Goal: Find specific page/section: Find specific page/section

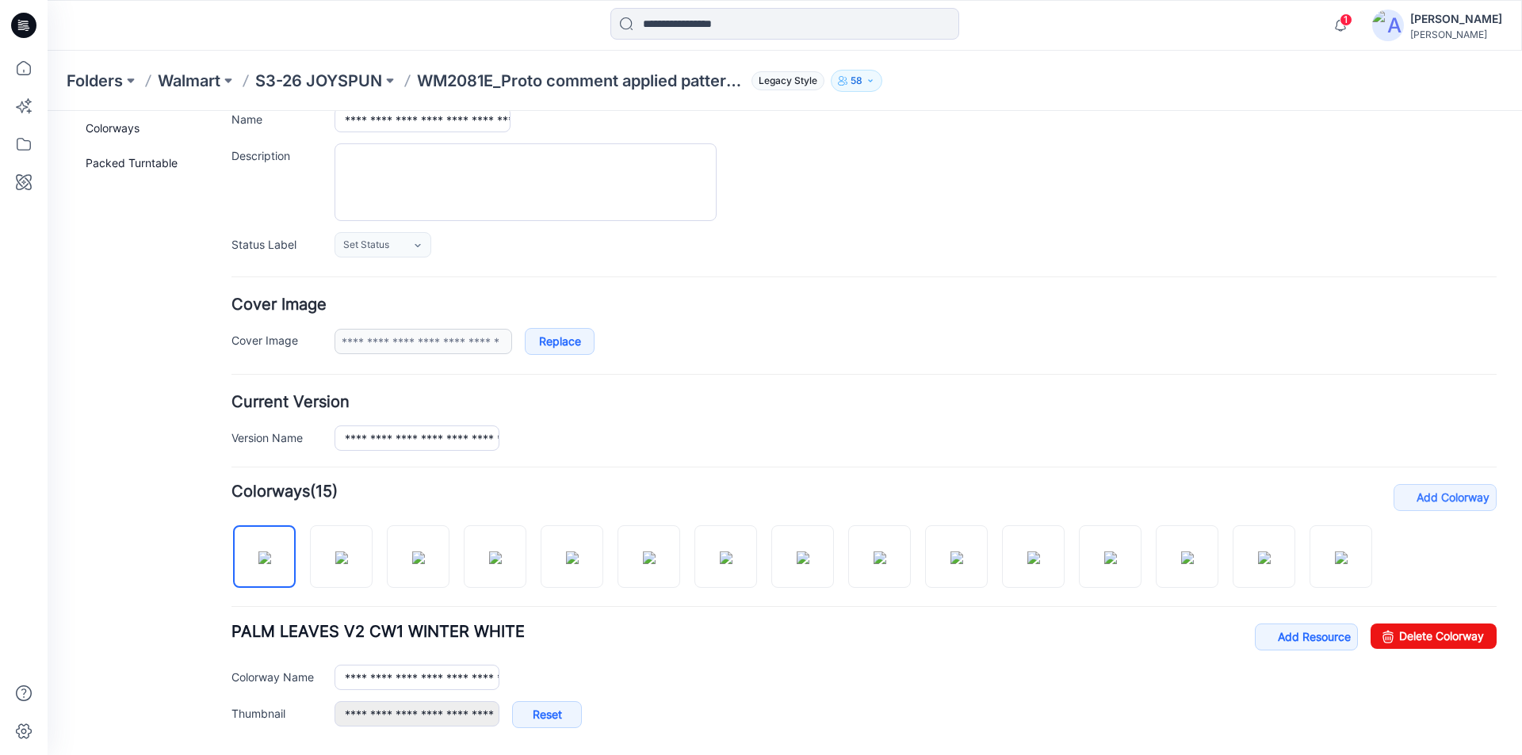
scroll to position [102, 0]
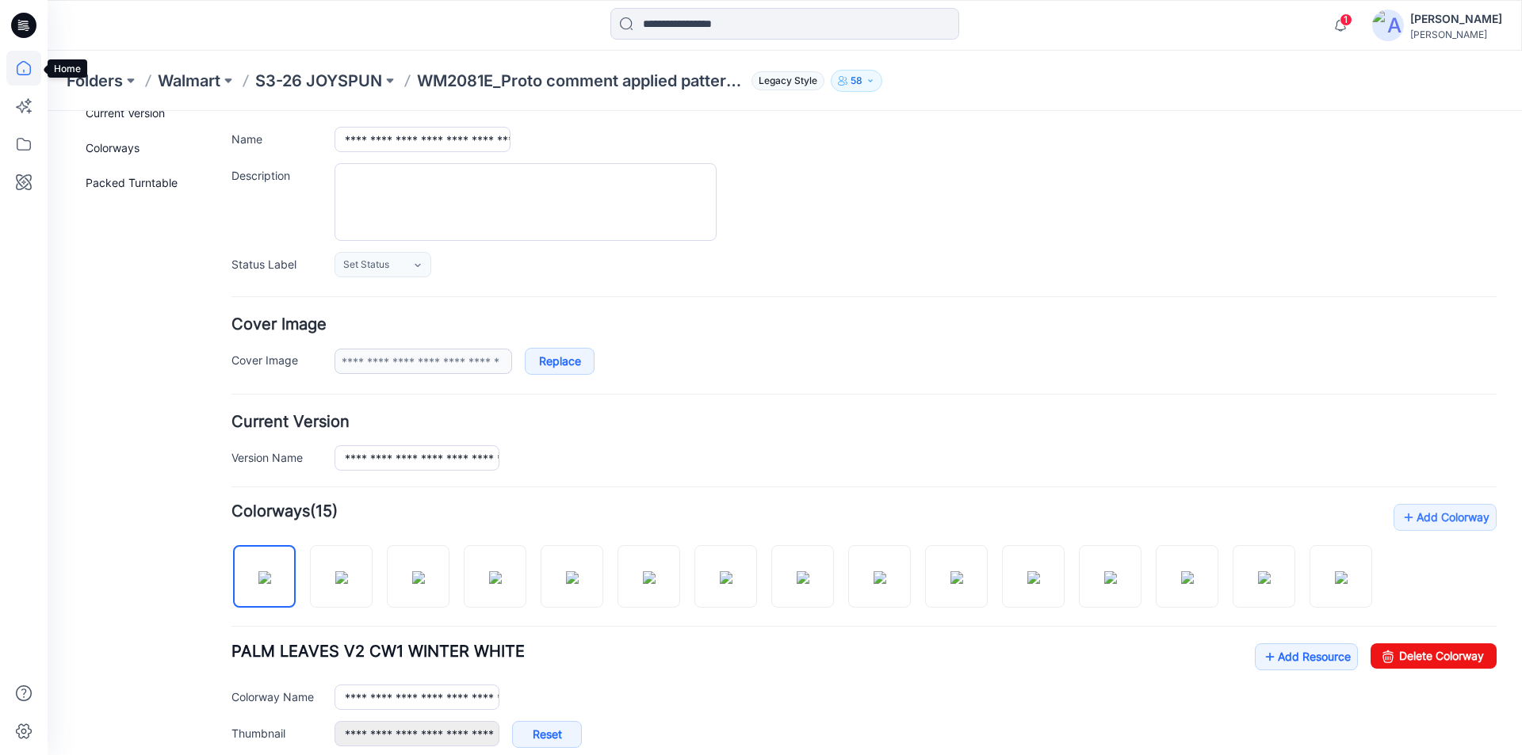
click at [19, 65] on icon at bounding box center [24, 68] width 14 height 14
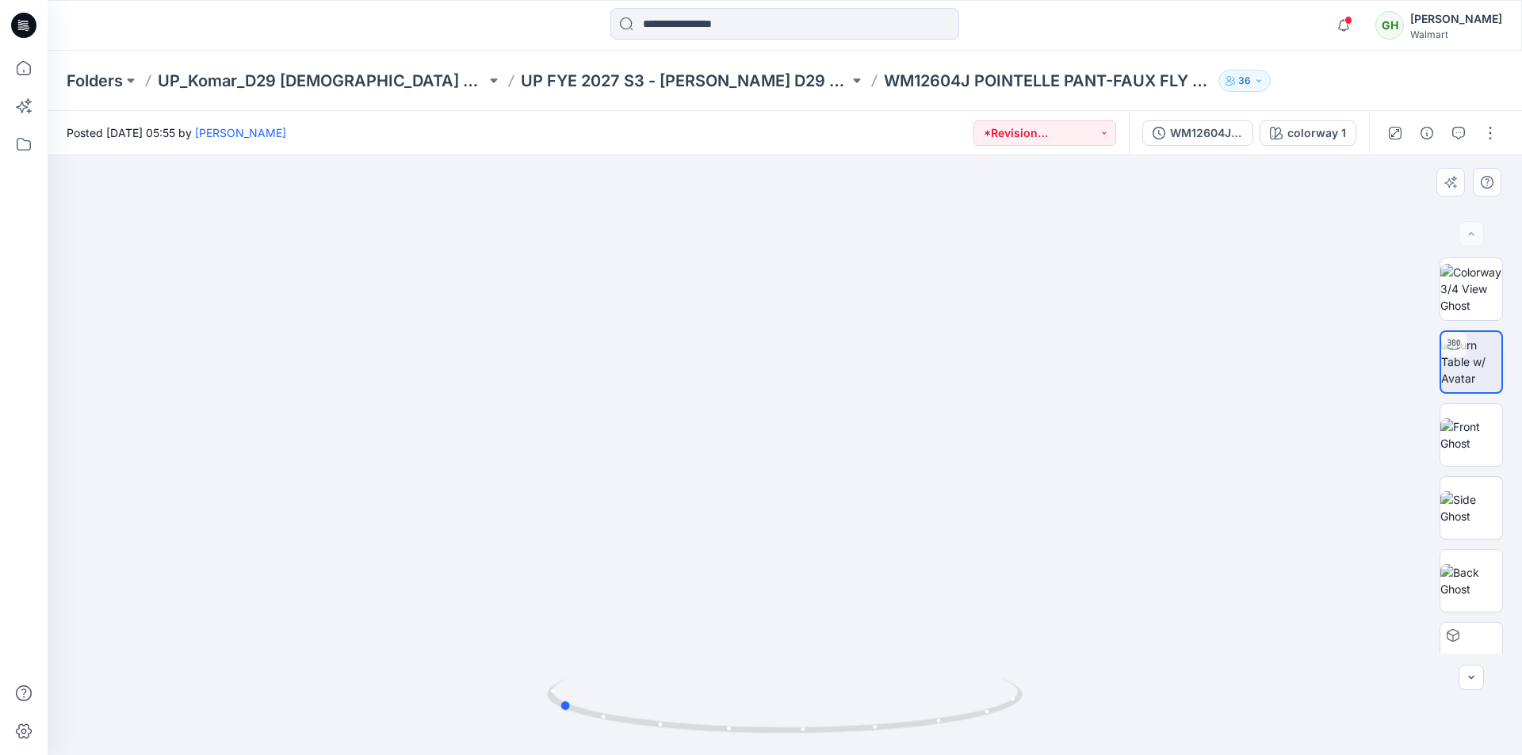
drag, startPoint x: 780, startPoint y: 735, endPoint x: 1029, endPoint y: 728, distance: 249.0
click at [1029, 728] on div at bounding box center [785, 455] width 1474 height 600
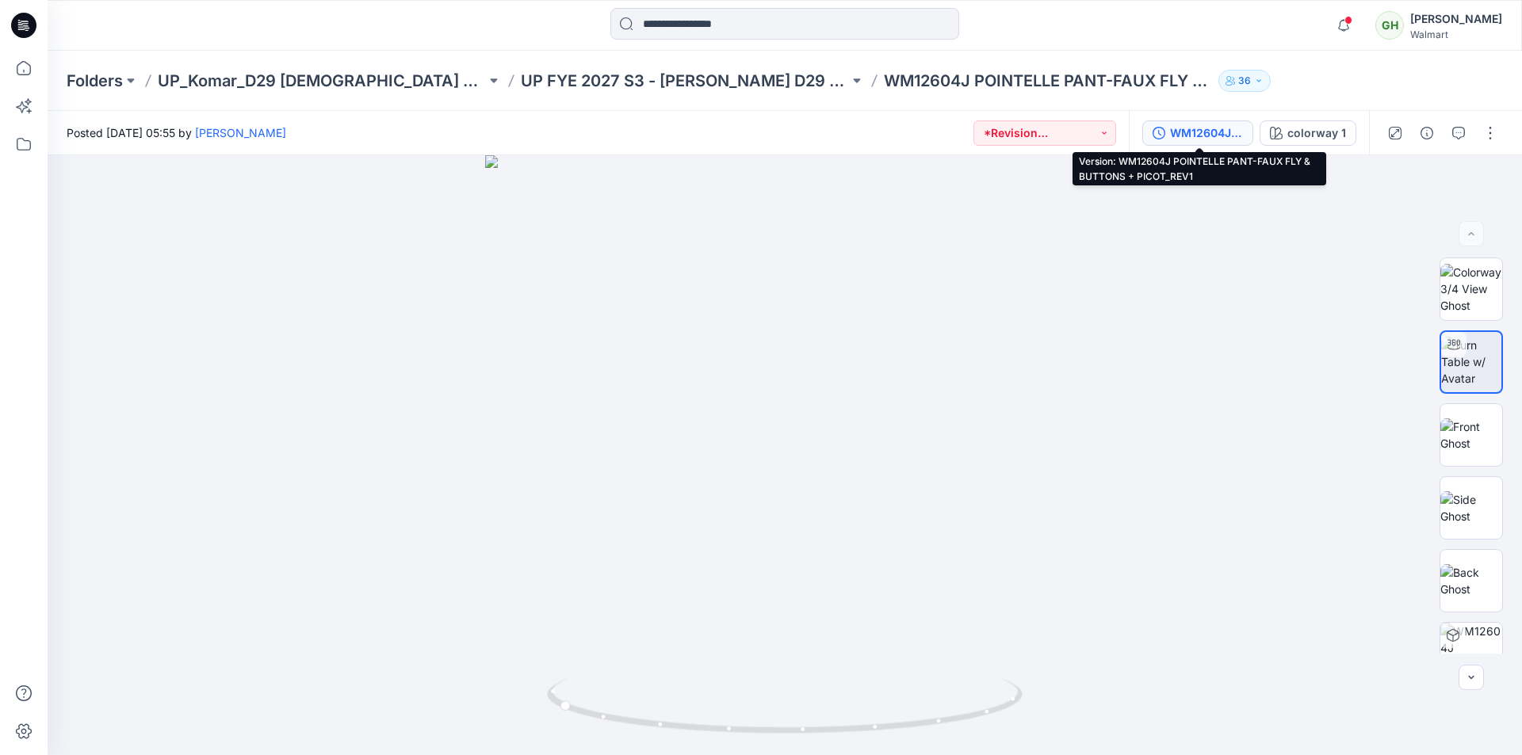
click at [1190, 136] on div "WM12604J POINTELLE PANT-FAUX FLY & BUTTONS + PICOT_REV1" at bounding box center [1206, 132] width 73 height 17
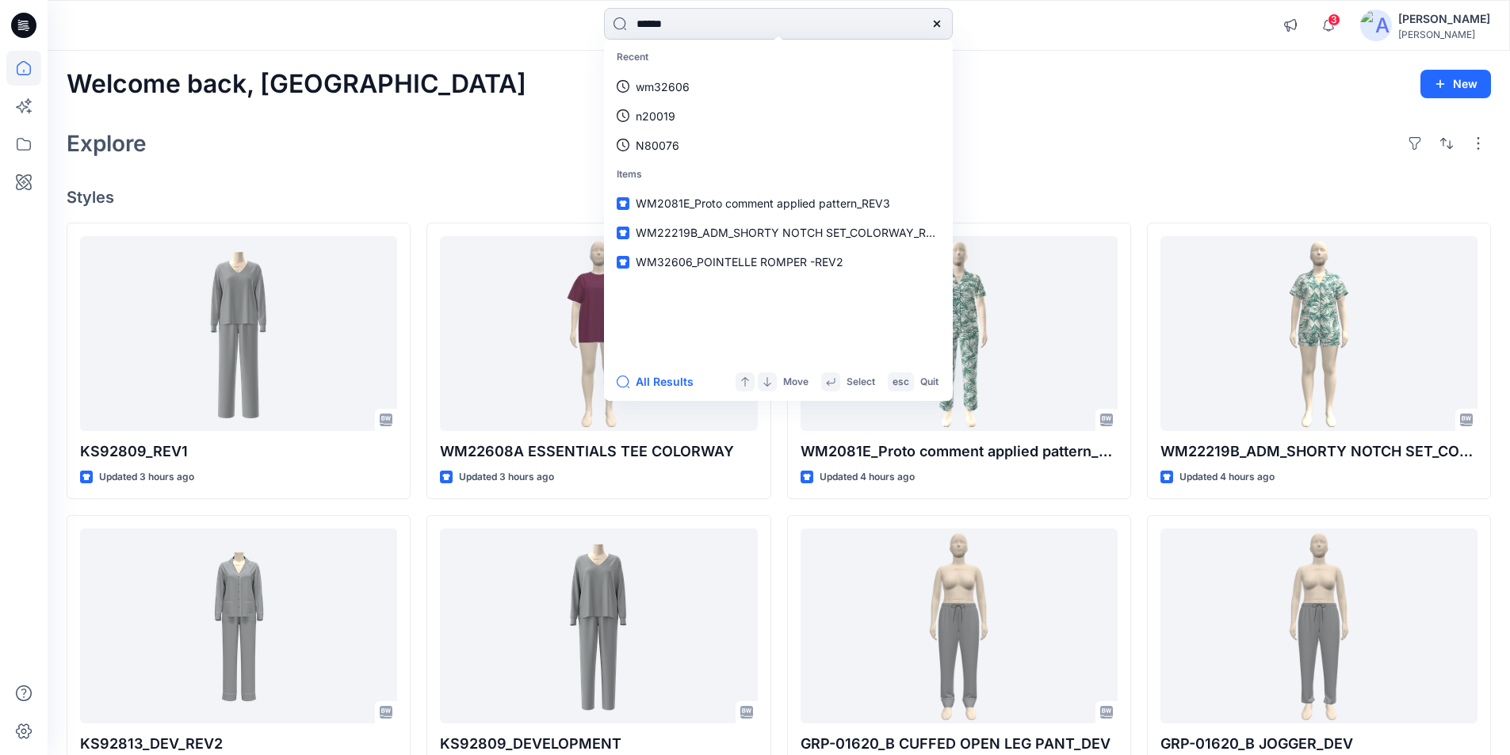
type input "******"
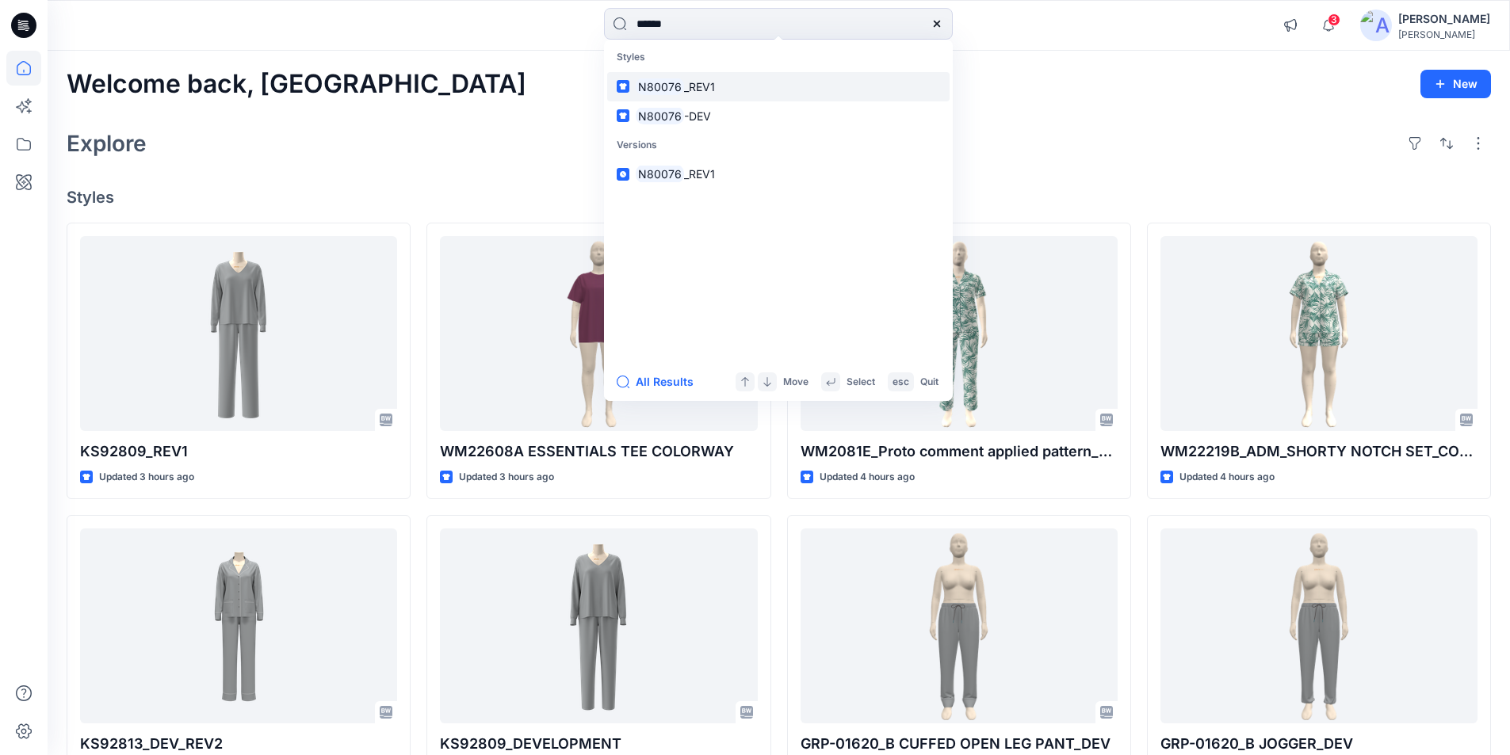
click at [702, 84] on span "_REV1" at bounding box center [699, 86] width 31 height 13
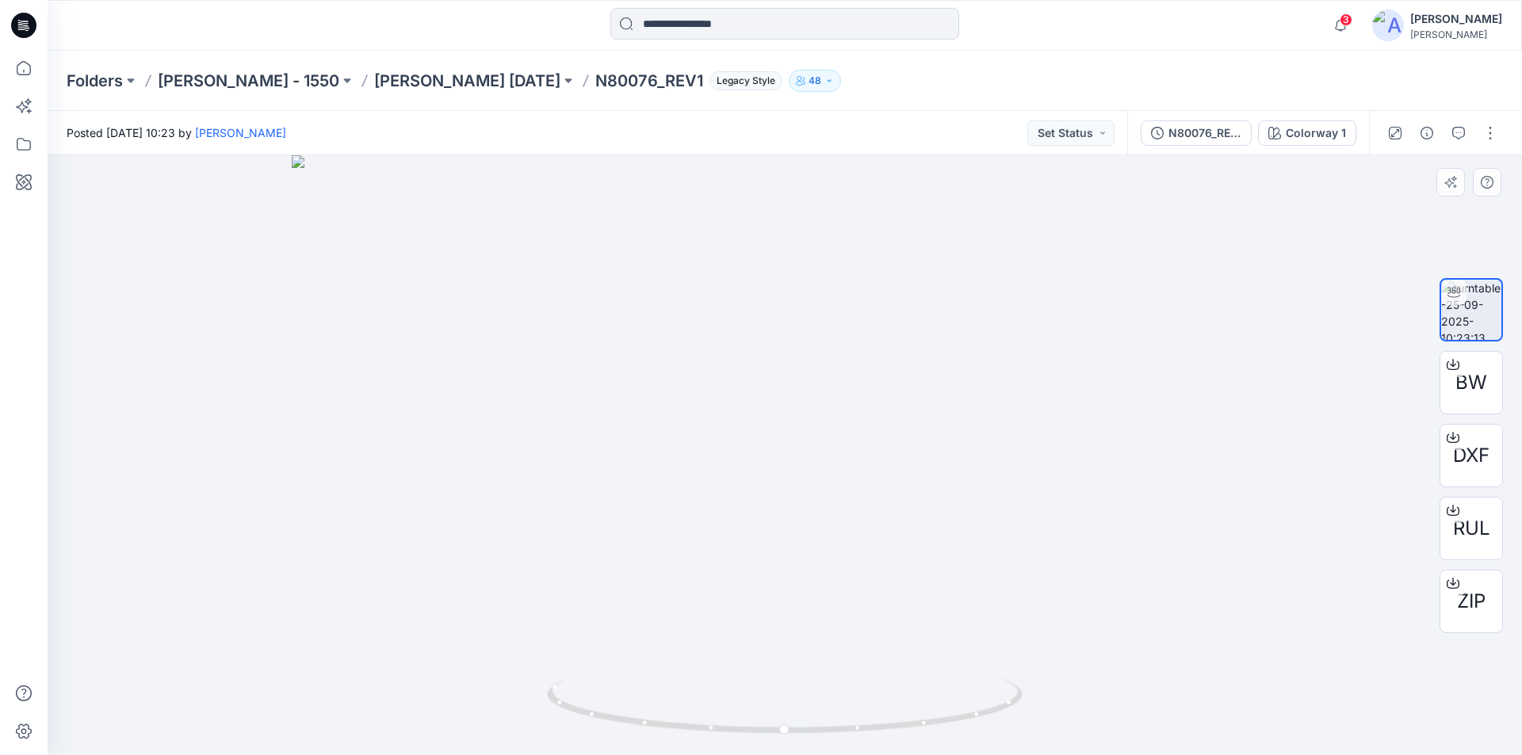
drag, startPoint x: 811, startPoint y: 288, endPoint x: 813, endPoint y: 491, distance: 202.9
drag, startPoint x: 856, startPoint y: 464, endPoint x: 855, endPoint y: 401, distance: 63.4
drag, startPoint x: 789, startPoint y: 735, endPoint x: 1045, endPoint y: 713, distance: 257.0
click at [1045, 713] on div at bounding box center [785, 455] width 1474 height 600
drag, startPoint x: 572, startPoint y: 713, endPoint x: 846, endPoint y: 760, distance: 277.6
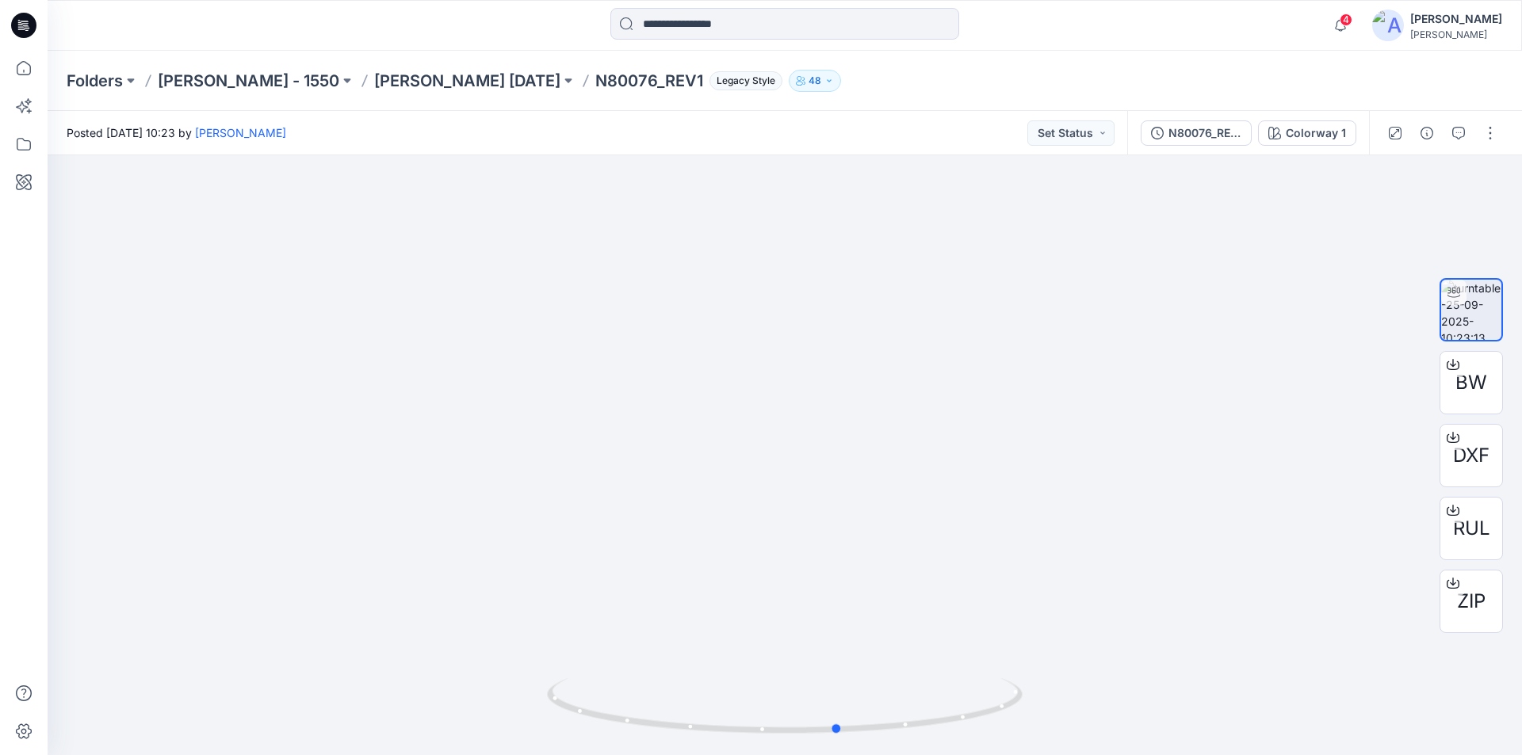
click at [846, 755] on html "4 Notifications Your style WM2081E_Proto comment applied pattern_REV3 is ready …" at bounding box center [761, 377] width 1522 height 755
click at [29, 67] on icon at bounding box center [23, 68] width 35 height 35
